Goal: Task Accomplishment & Management: Manage account settings

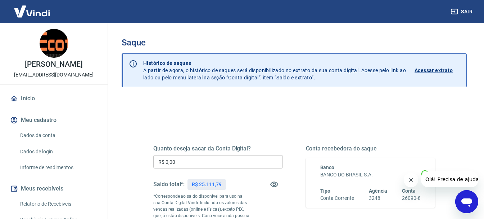
click at [225, 164] on input "R$ 0,00" at bounding box center [218, 161] width 130 height 13
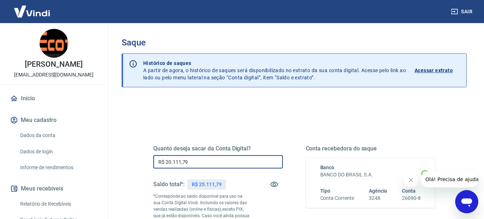
type input "R$ 20.111,79"
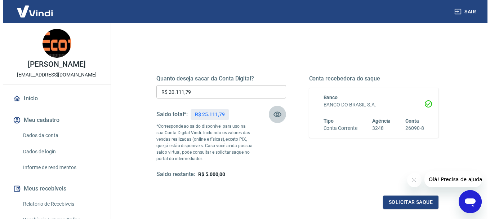
scroll to position [72, 0]
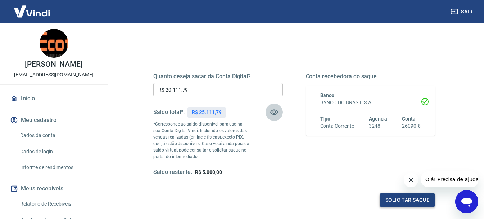
click at [397, 199] on button "Solicitar saque" at bounding box center [407, 199] width 55 height 13
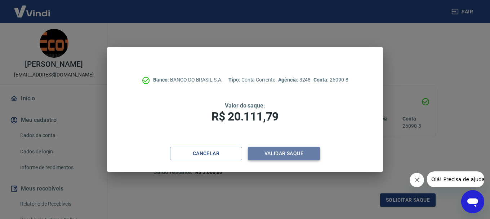
click at [291, 153] on button "Validar saque" at bounding box center [284, 153] width 72 height 13
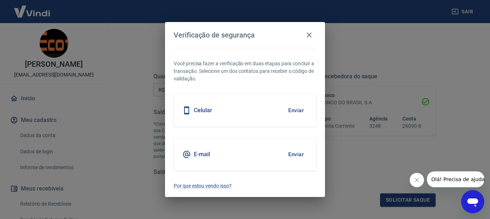
click at [205, 107] on h5 "Celular" at bounding box center [203, 110] width 18 height 7
click at [298, 108] on button "Enviar" at bounding box center [295, 110] width 23 height 15
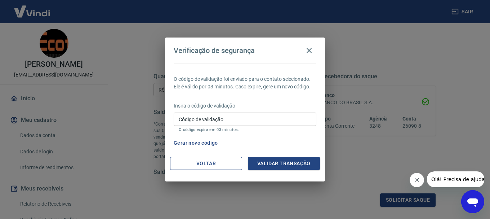
click at [231, 161] on button "Voltar" at bounding box center [206, 163] width 72 height 13
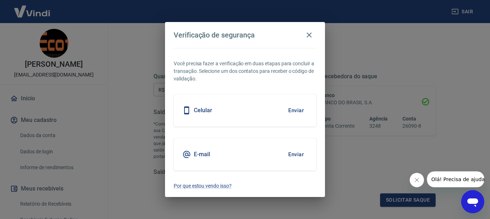
click at [297, 155] on button "Enviar" at bounding box center [295, 154] width 23 height 15
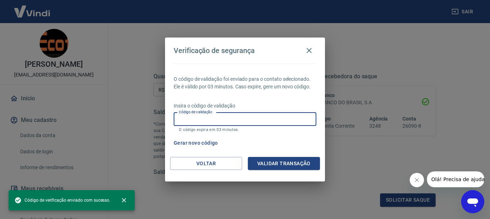
click at [255, 120] on input "Código de validação" at bounding box center [245, 118] width 143 height 13
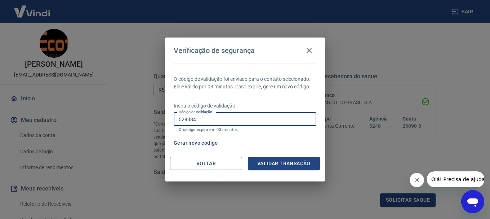
type input "528384"
click at [290, 164] on button "Validar transação" at bounding box center [284, 163] width 72 height 13
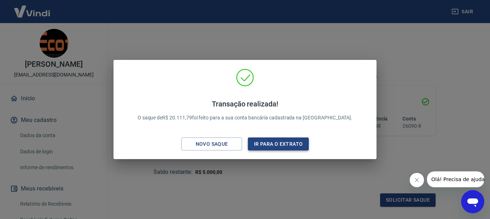
click at [295, 145] on button "Ir para o extrato" at bounding box center [278, 143] width 61 height 13
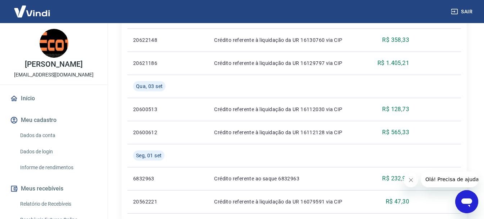
scroll to position [819, 0]
